Goal: Information Seeking & Learning: Learn about a topic

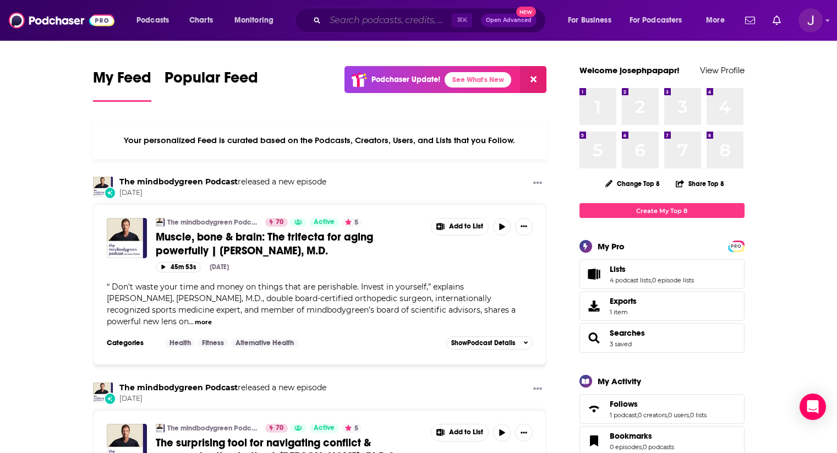
click at [353, 23] on input "Search podcasts, credits, & more..." at bounding box center [388, 21] width 127 height 18
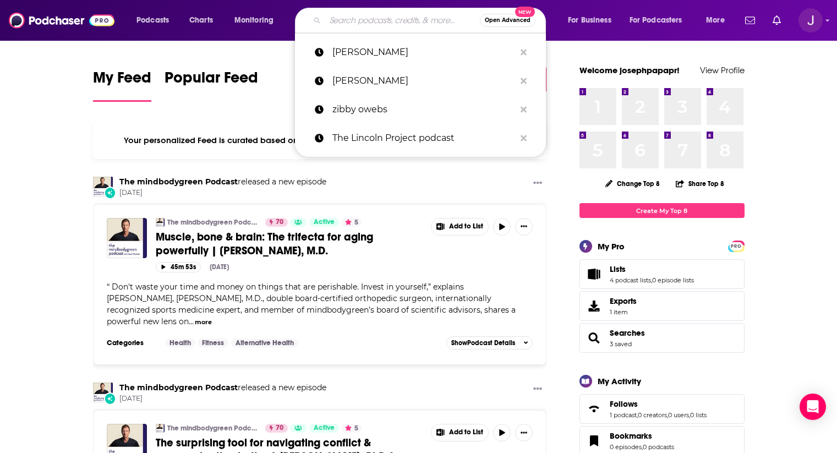
paste input "Black & Published"
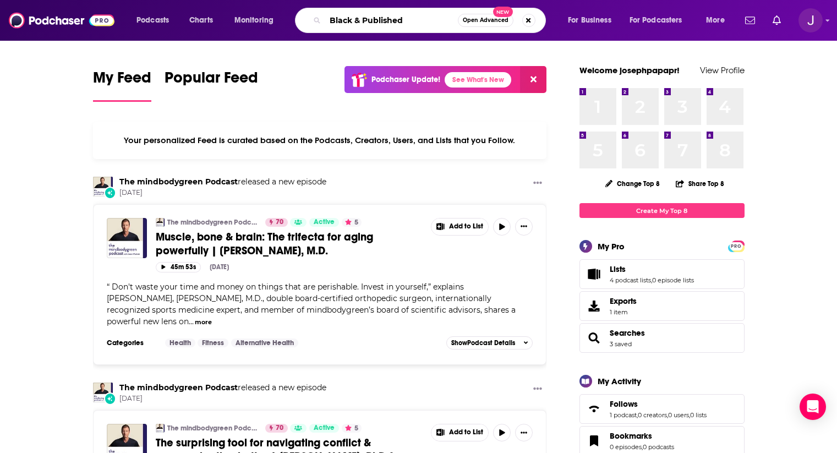
type input "Black & Published"
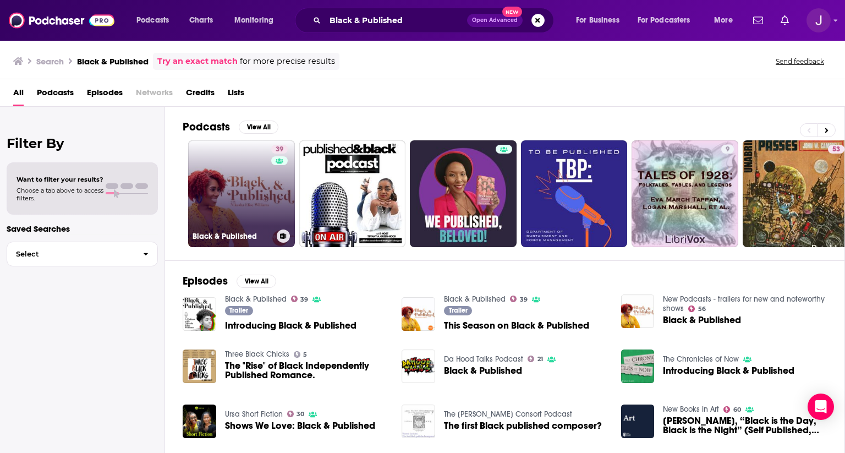
click at [232, 183] on link "39 Black & Published" at bounding box center [241, 193] width 107 height 107
